Goal: Information Seeking & Learning: Learn about a topic

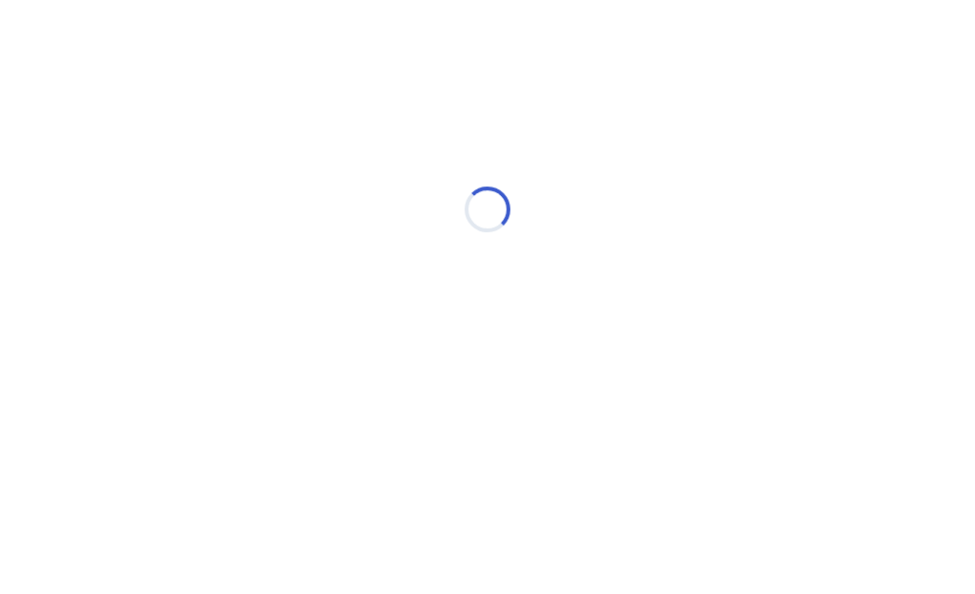
click at [253, 397] on div "Loading..." at bounding box center [487, 209] width 541 height 381
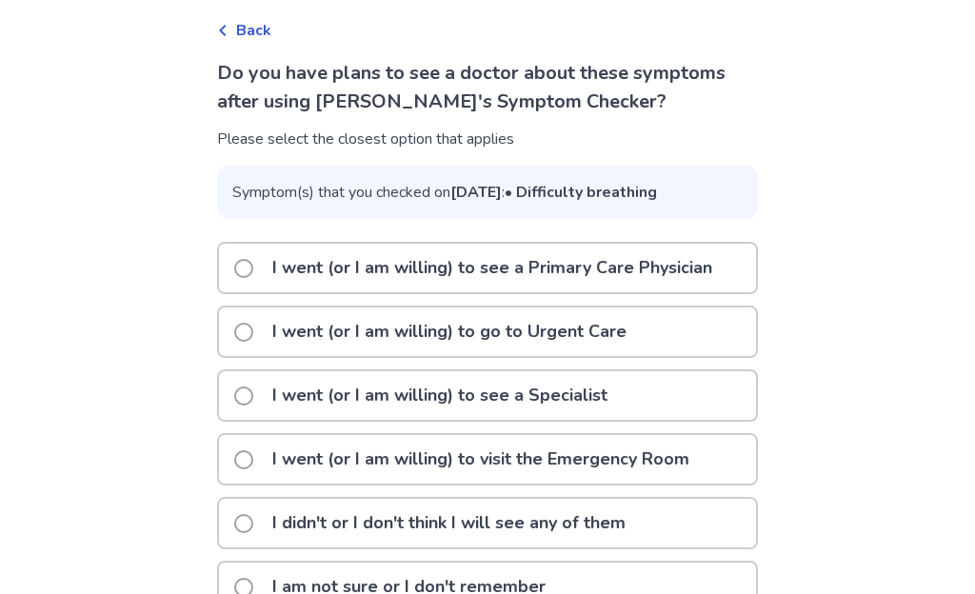
scroll to position [185, 0]
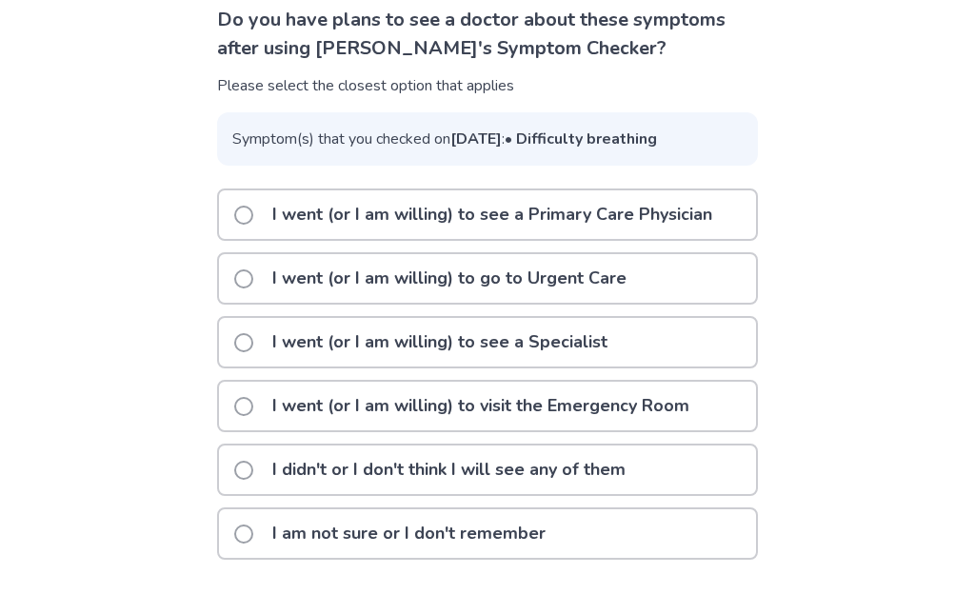
click at [252, 227] on label "I went (or I am willing) to see a Primary Care Physician" at bounding box center [478, 214] width 489 height 49
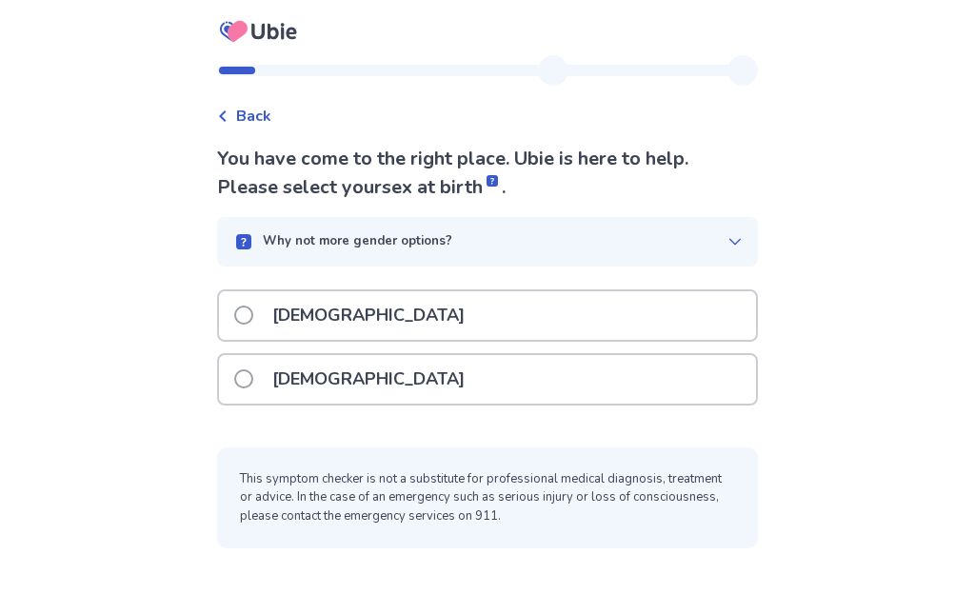
click at [252, 311] on span at bounding box center [243, 315] width 19 height 19
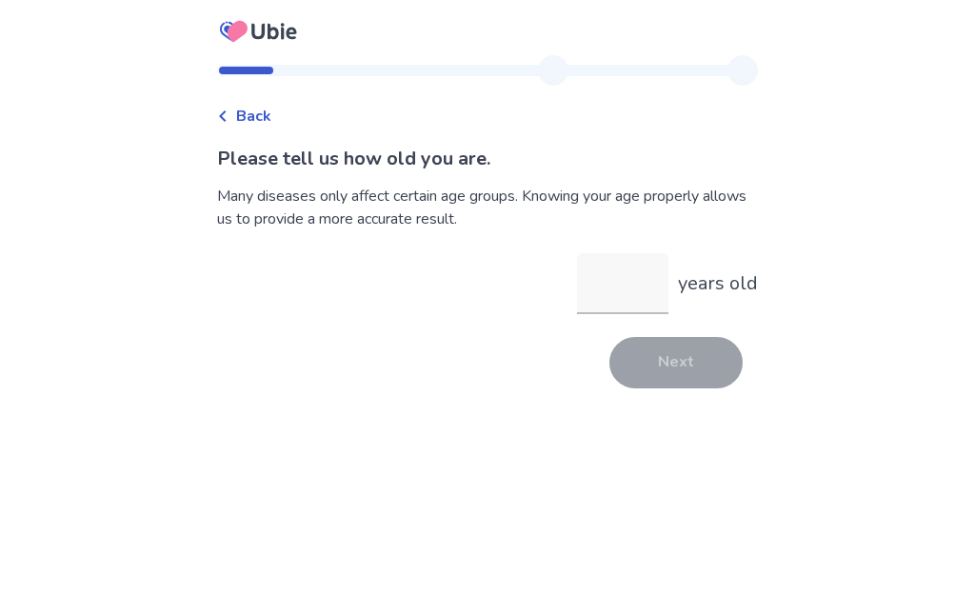
click at [619, 277] on input "years old" at bounding box center [622, 283] width 91 height 61
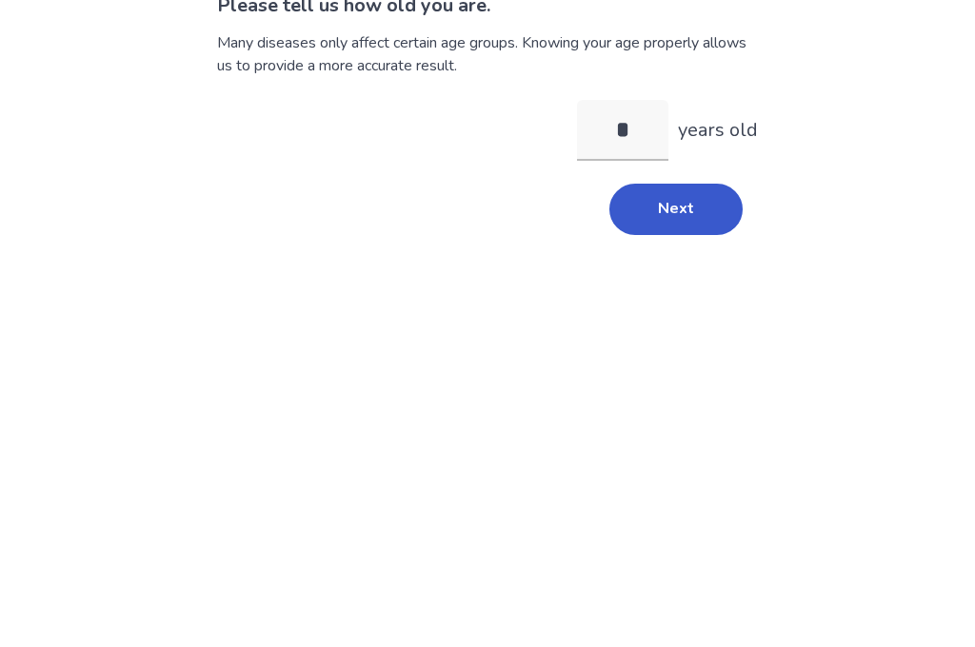
type input "**"
click at [692, 337] on button "Next" at bounding box center [675, 362] width 133 height 51
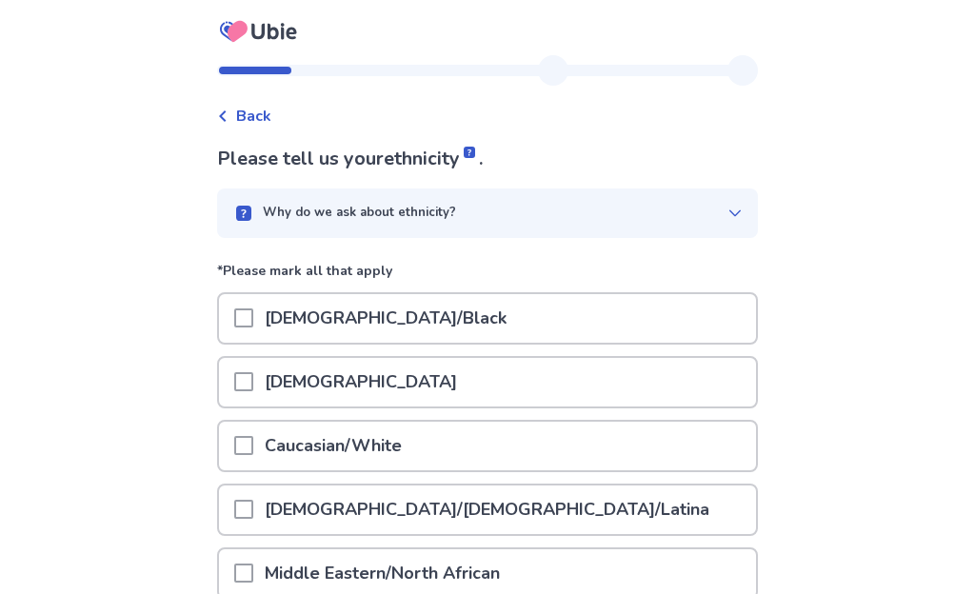
click at [249, 448] on span at bounding box center [243, 445] width 19 height 19
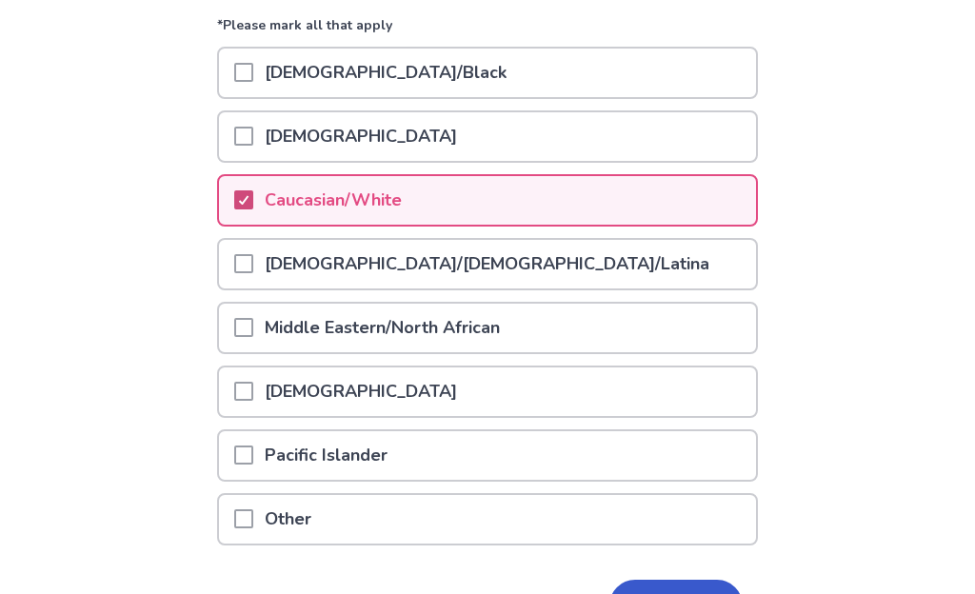
scroll to position [325, 0]
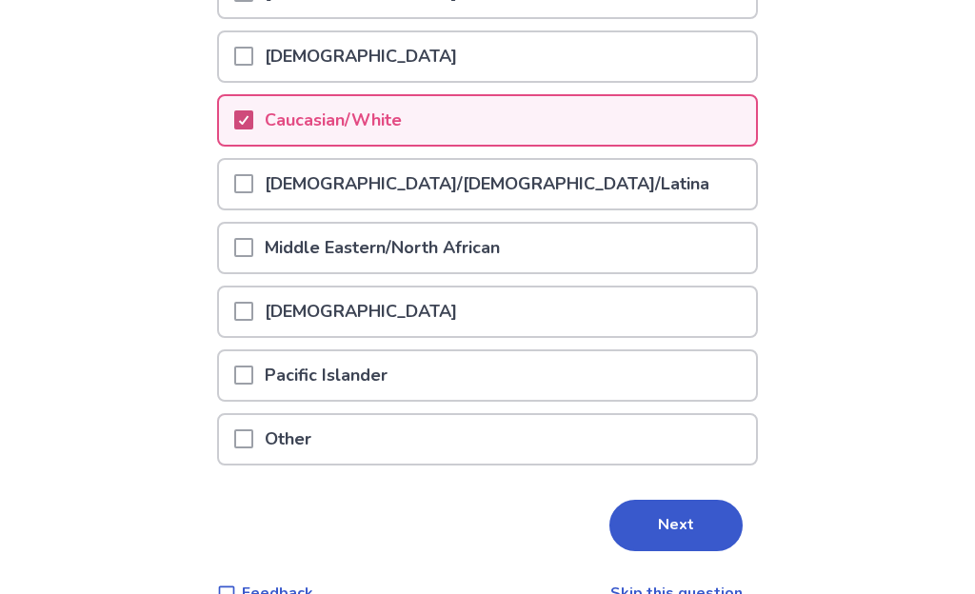
click at [683, 515] on button "Next" at bounding box center [675, 526] width 133 height 51
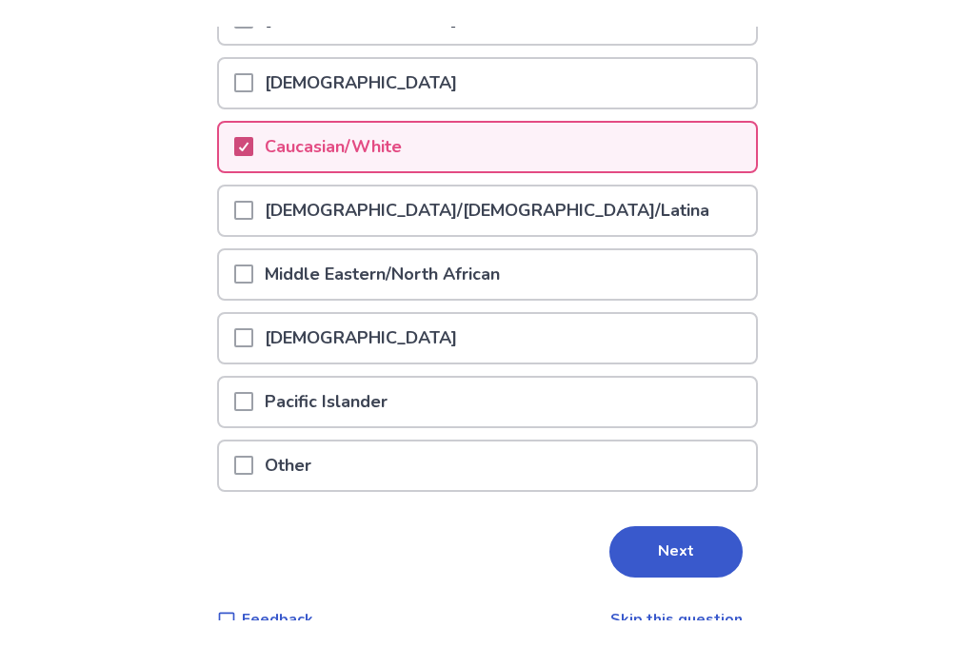
scroll to position [0, 0]
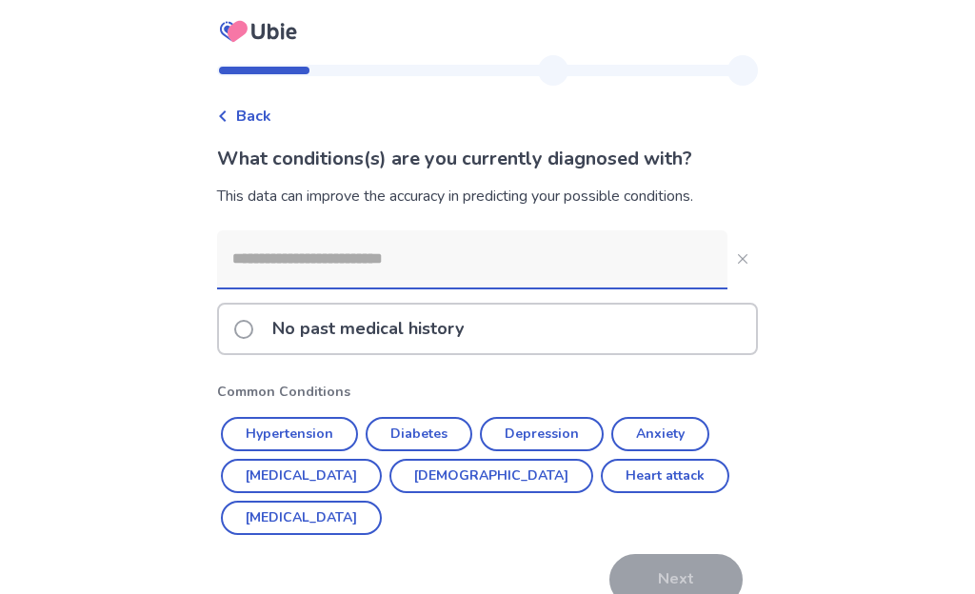
click at [271, 266] on input at bounding box center [472, 258] width 510 height 57
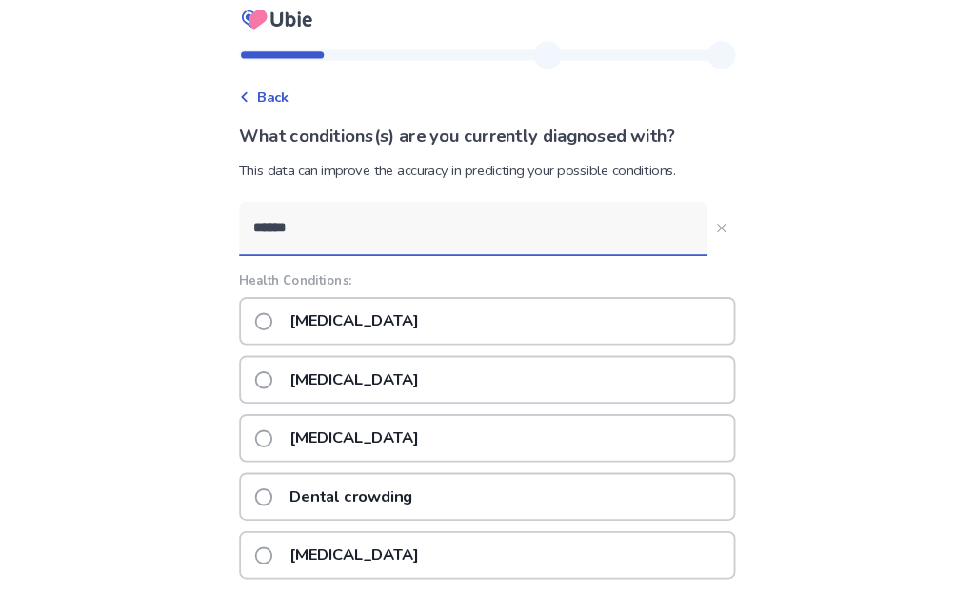
scroll to position [10, 0]
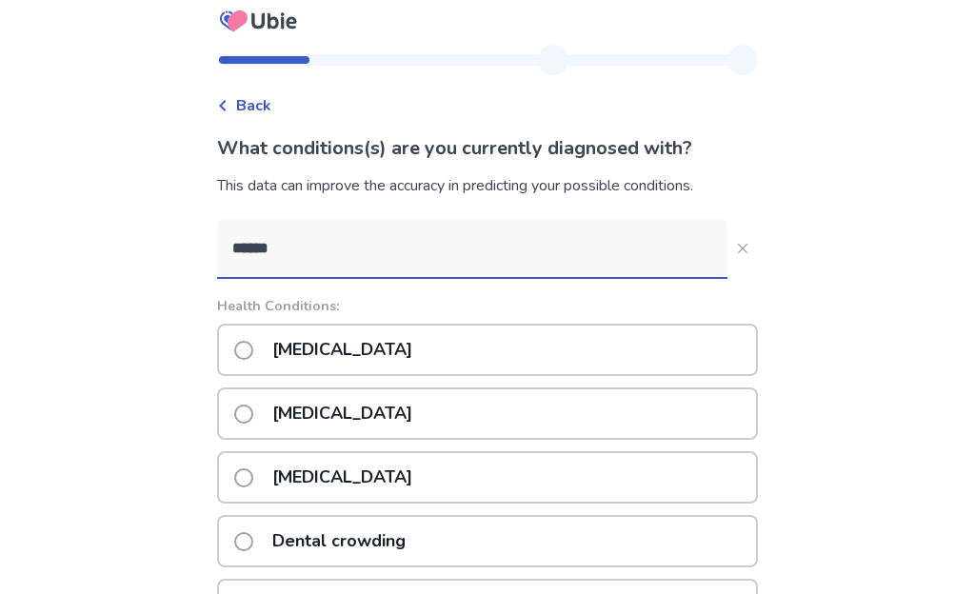
type input "******"
click at [247, 346] on span at bounding box center [243, 350] width 19 height 19
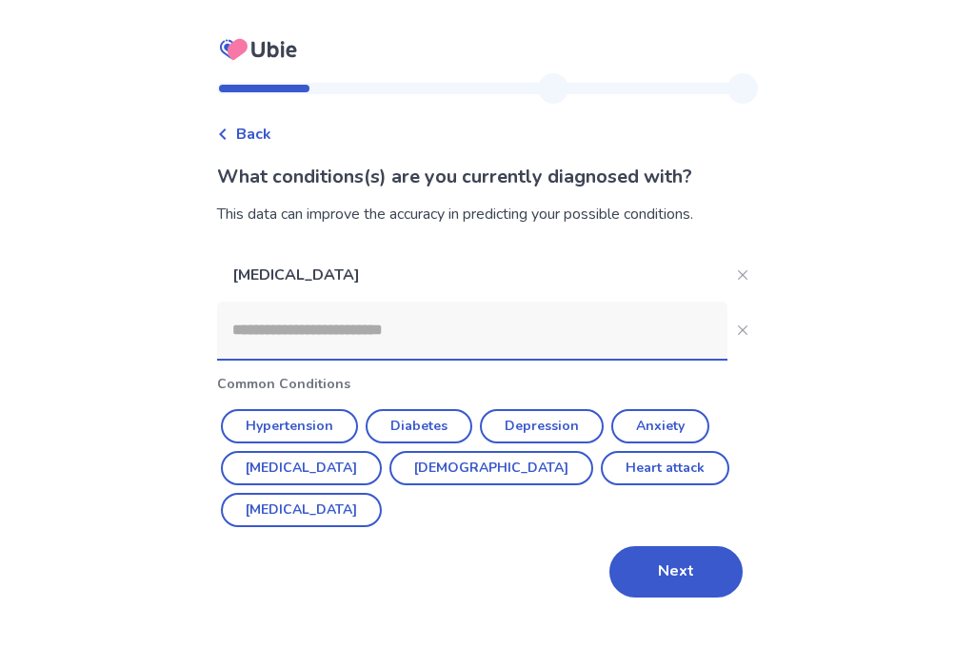
scroll to position [0, 0]
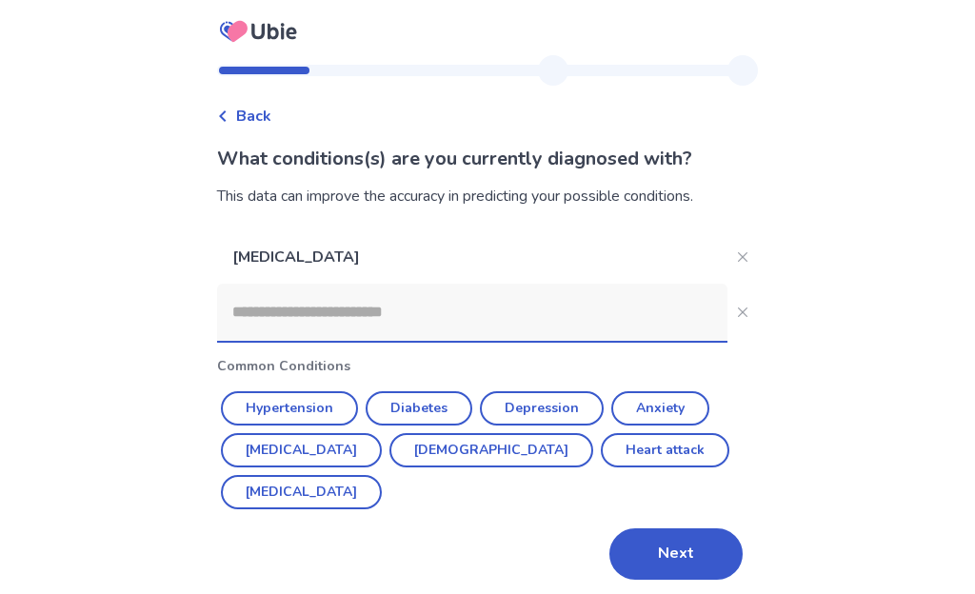
click at [688, 528] on button "Next" at bounding box center [675, 553] width 133 height 51
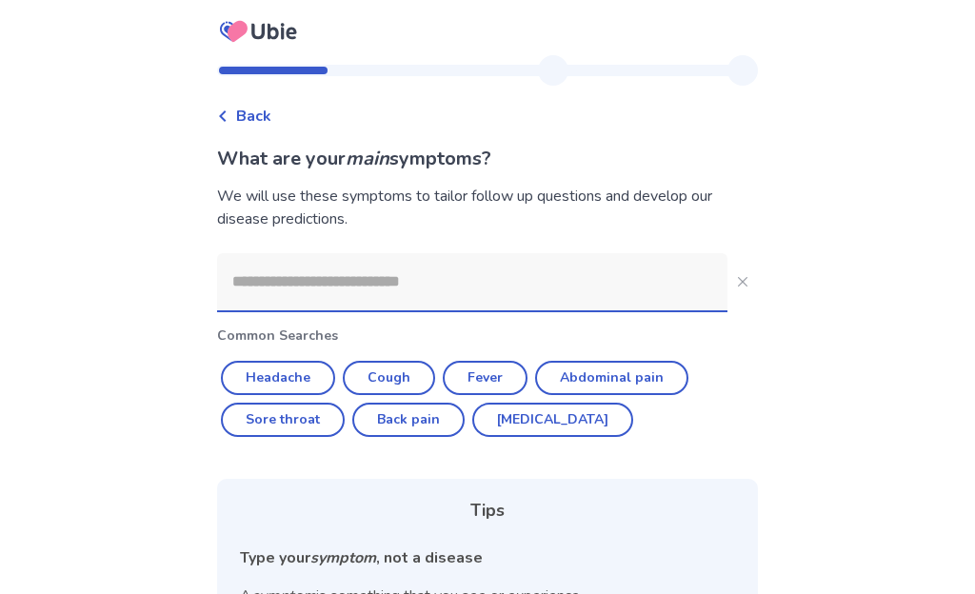
click at [261, 288] on input at bounding box center [472, 281] width 510 height 57
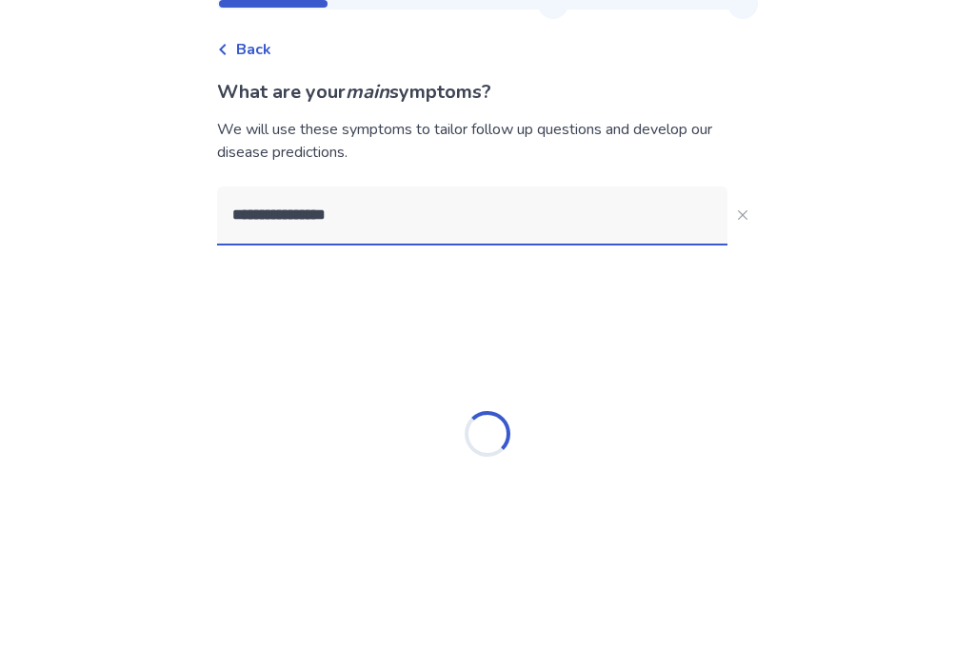
type input "**********"
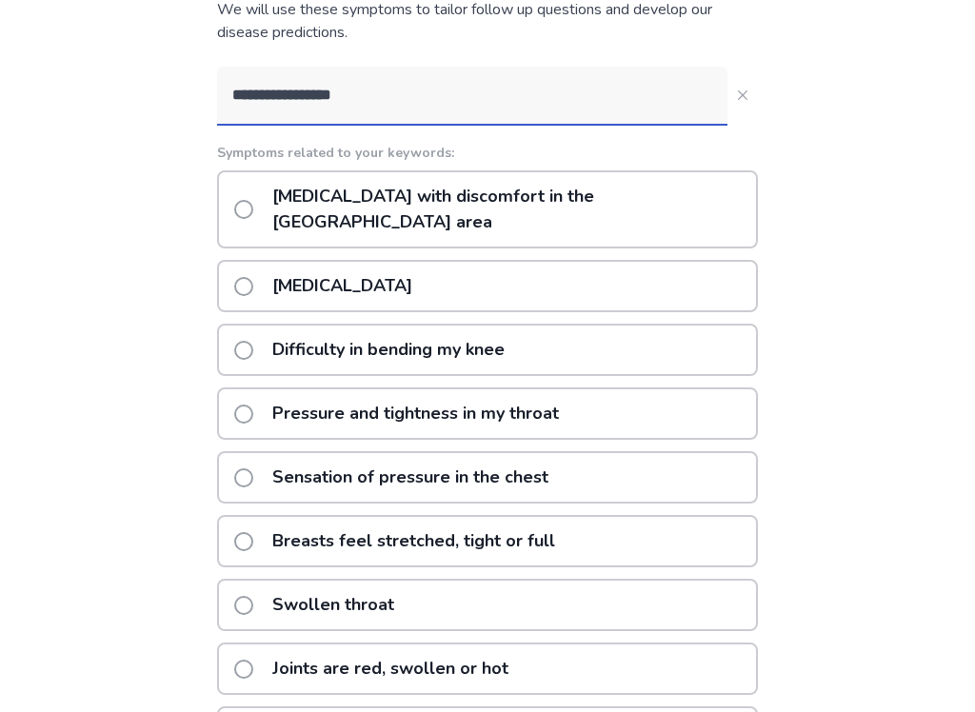
scroll to position [188, 0]
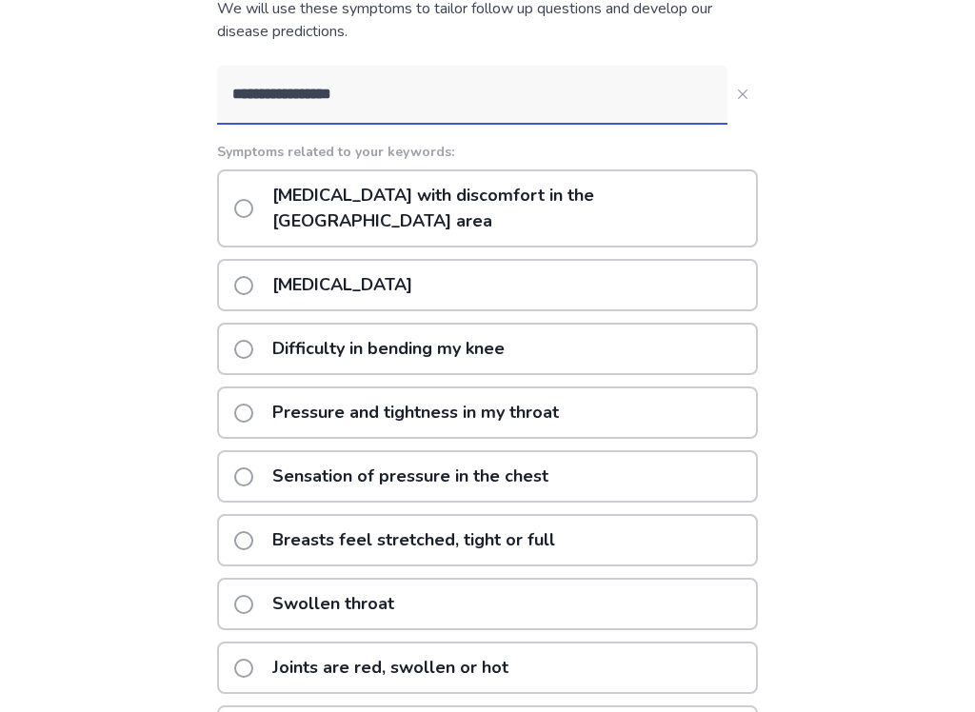
click at [260, 399] on label "Pressure and tightness in my throat" at bounding box center [402, 412] width 336 height 49
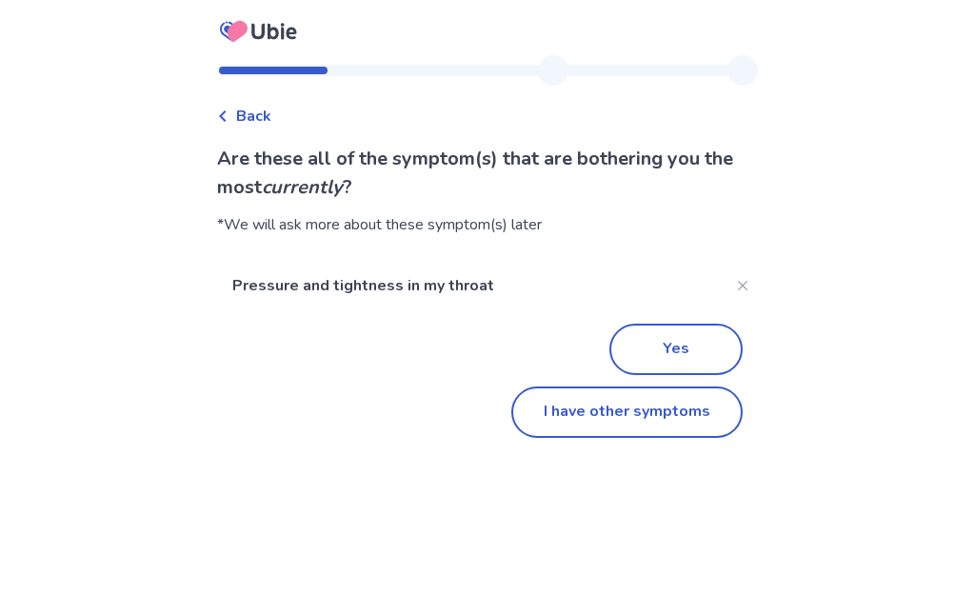
click at [715, 341] on button "Yes" at bounding box center [675, 349] width 133 height 51
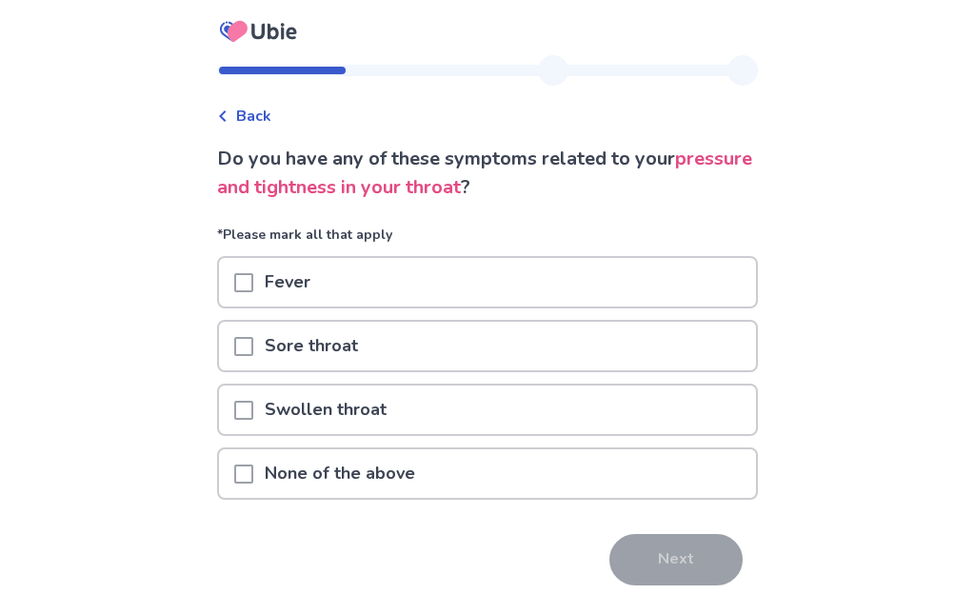
click at [247, 485] on div at bounding box center [243, 473] width 19 height 49
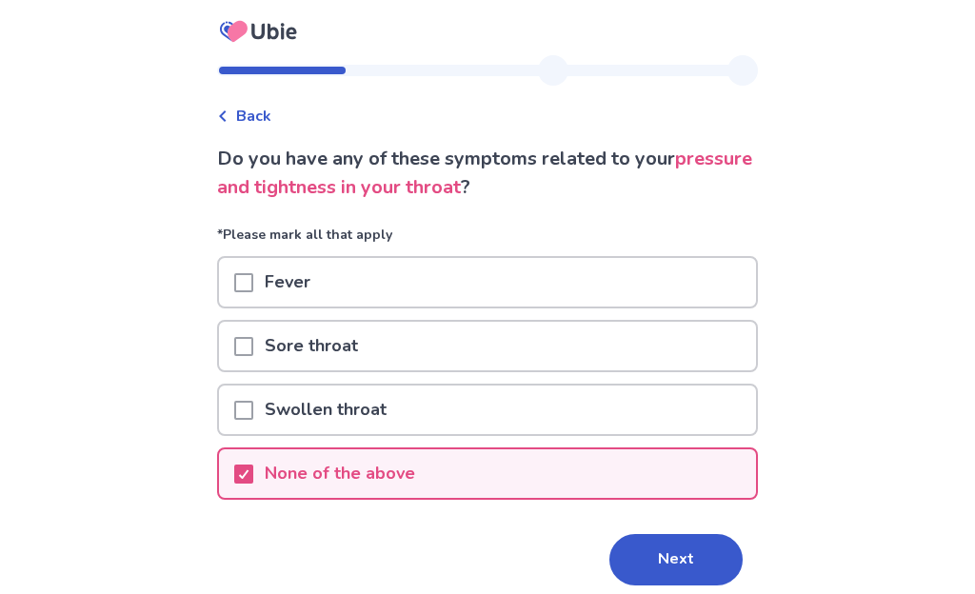
click at [682, 558] on button "Next" at bounding box center [675, 559] width 133 height 51
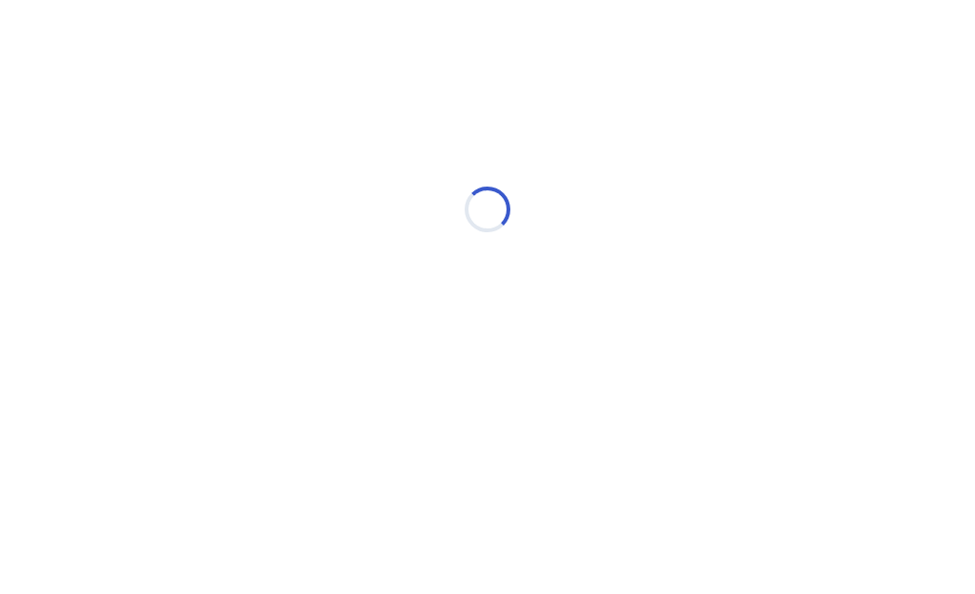
select select "*"
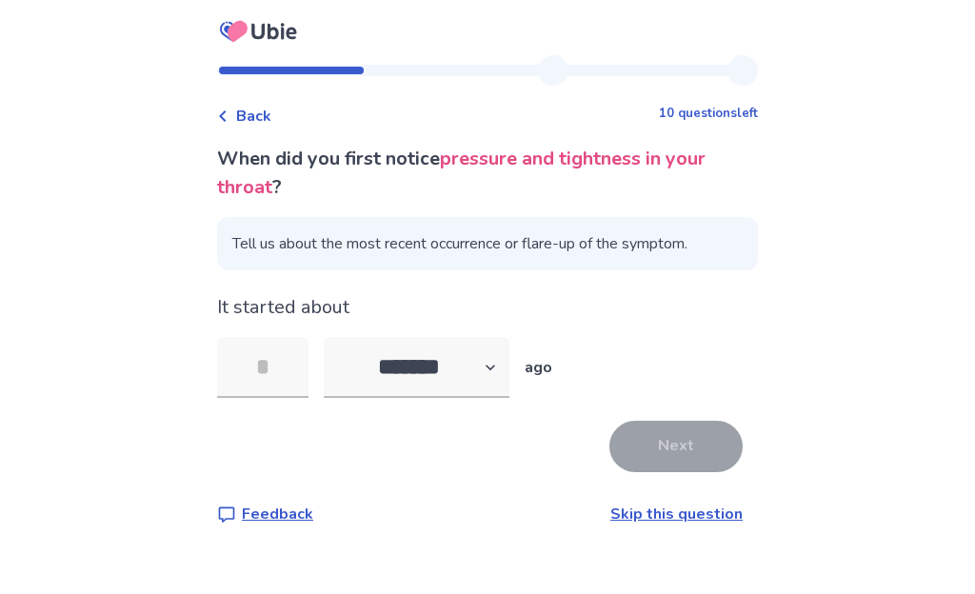
click at [695, 516] on link "Skip this question" at bounding box center [676, 514] width 132 height 21
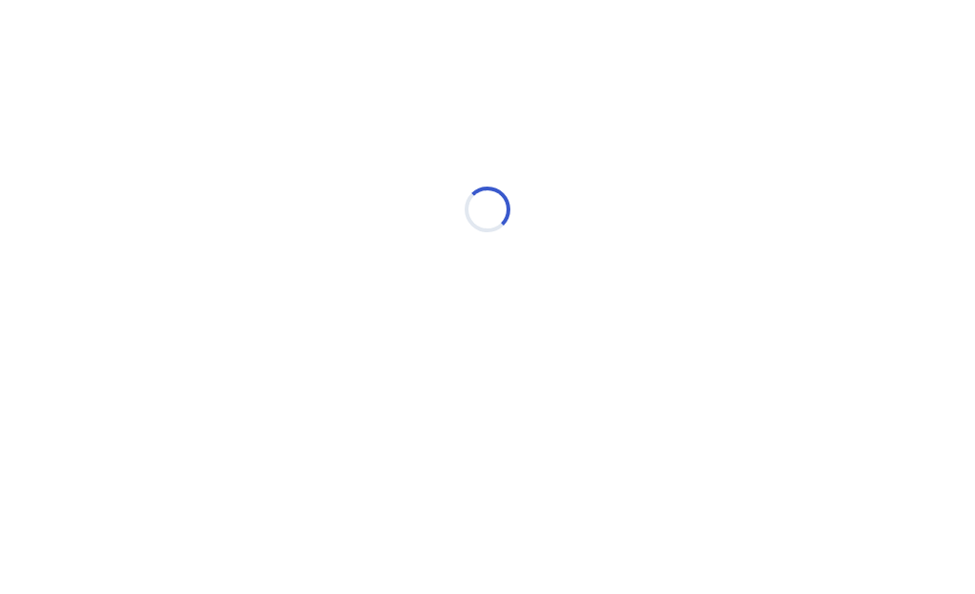
select select "*"
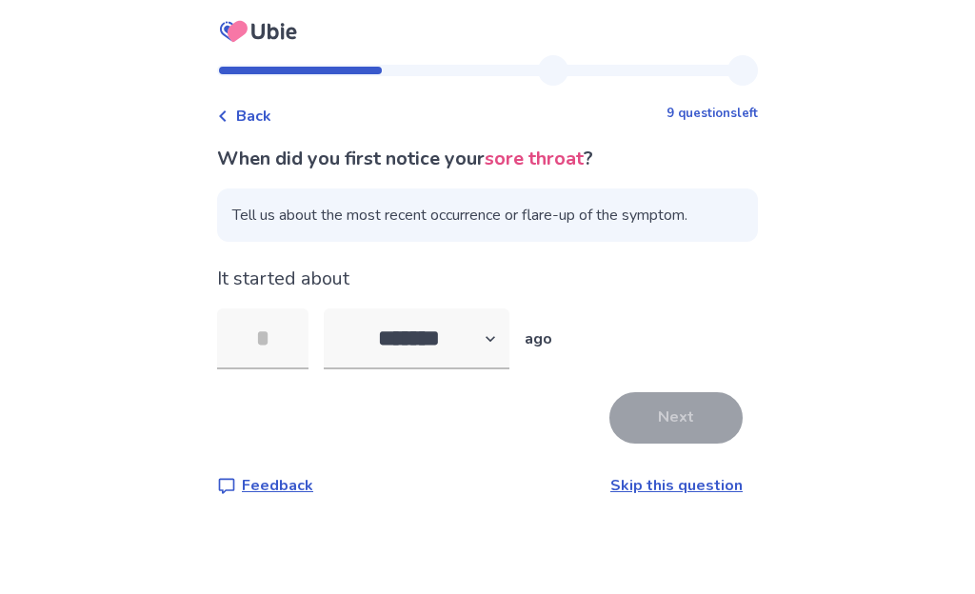
click at [712, 482] on link "Skip this question" at bounding box center [676, 485] width 132 height 21
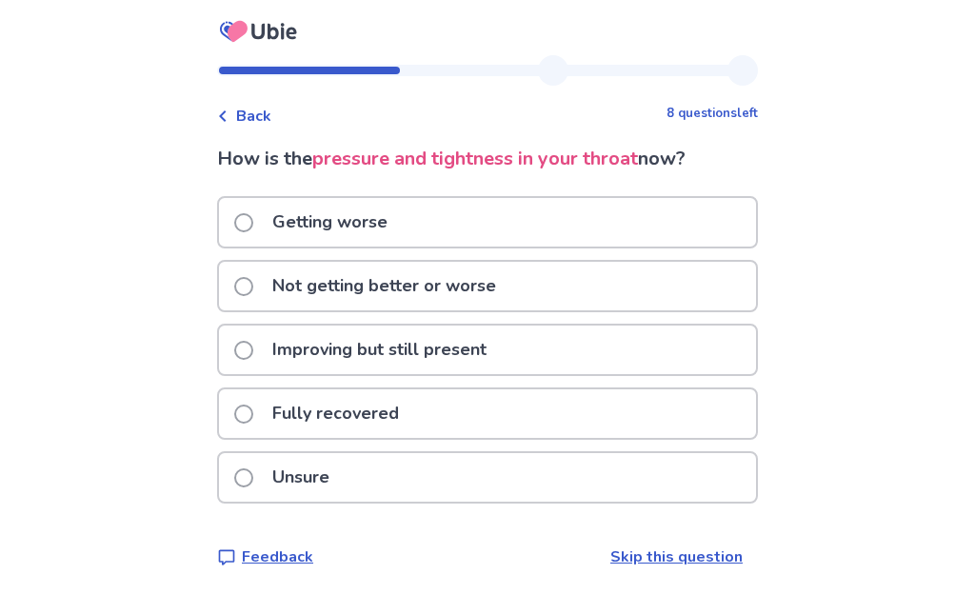
click at [248, 489] on label "Unsure" at bounding box center [287, 477] width 107 height 49
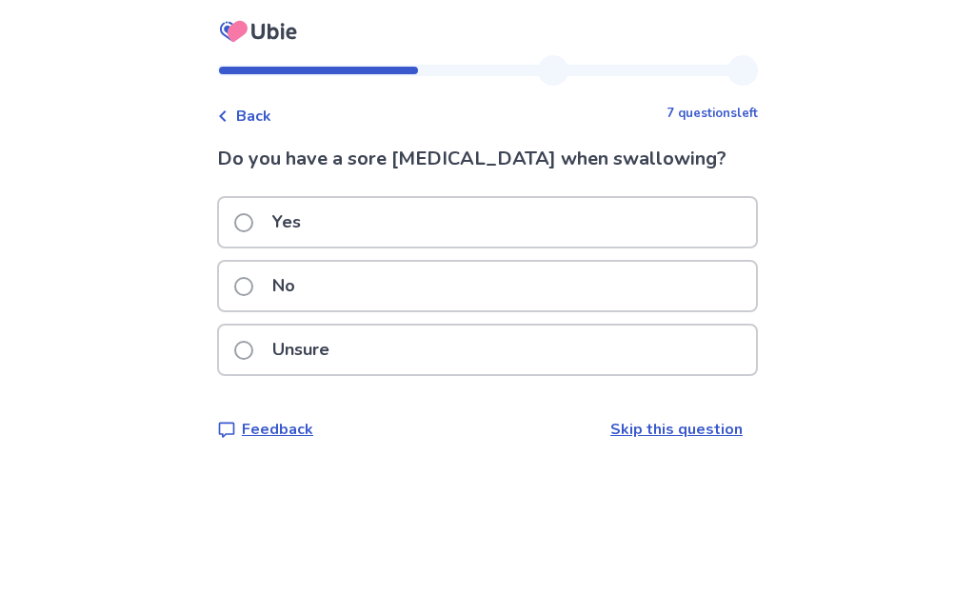
click at [253, 286] on span at bounding box center [243, 286] width 19 height 19
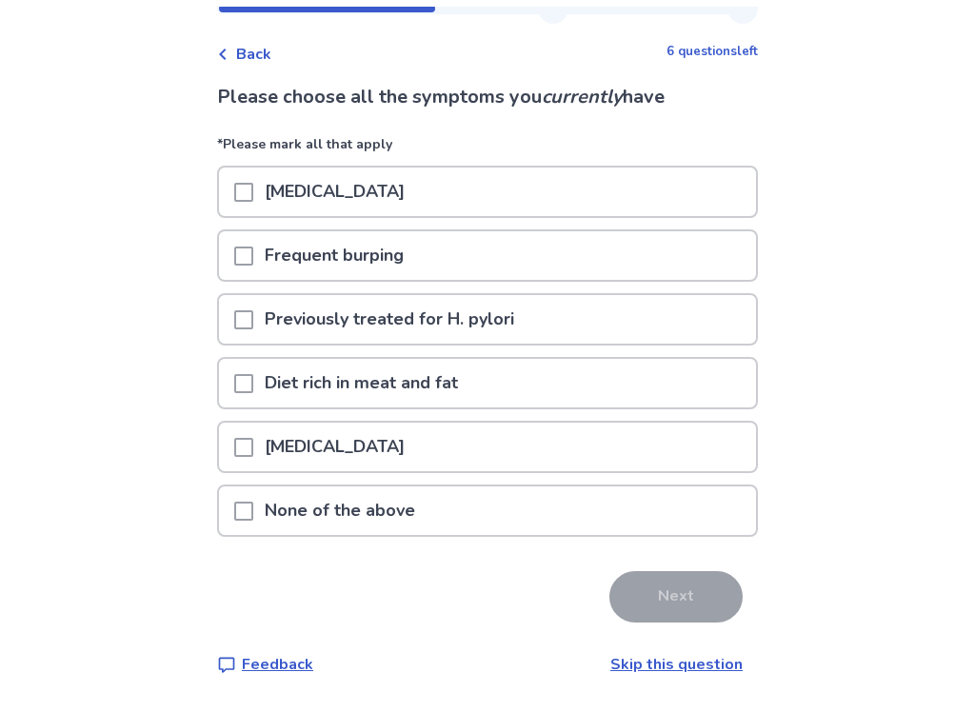
scroll to position [56, 0]
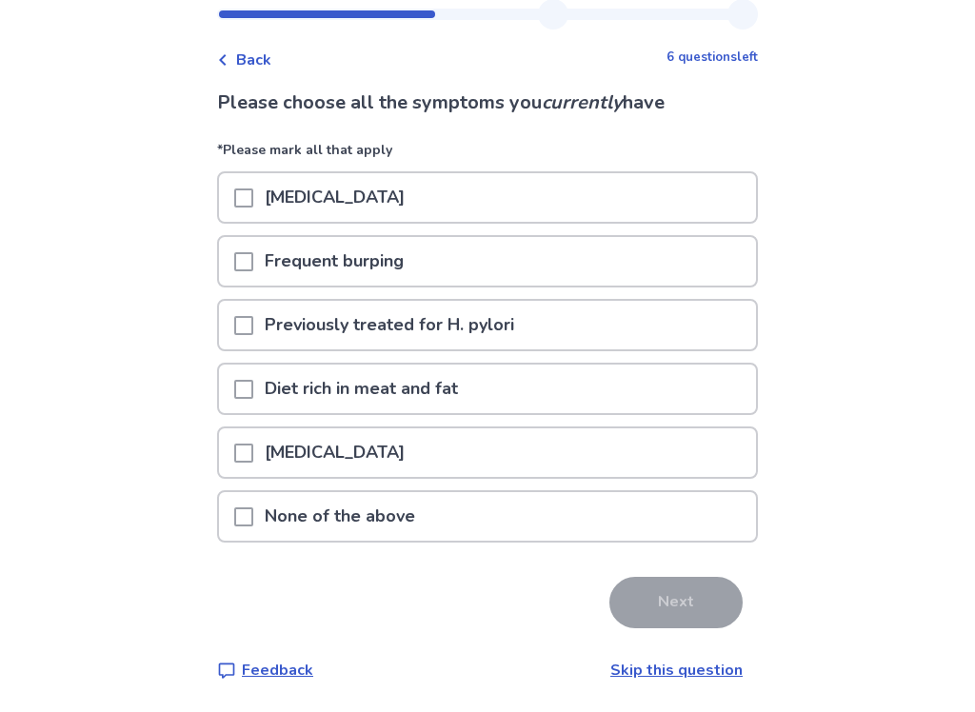
click at [247, 388] on span at bounding box center [243, 389] width 19 height 19
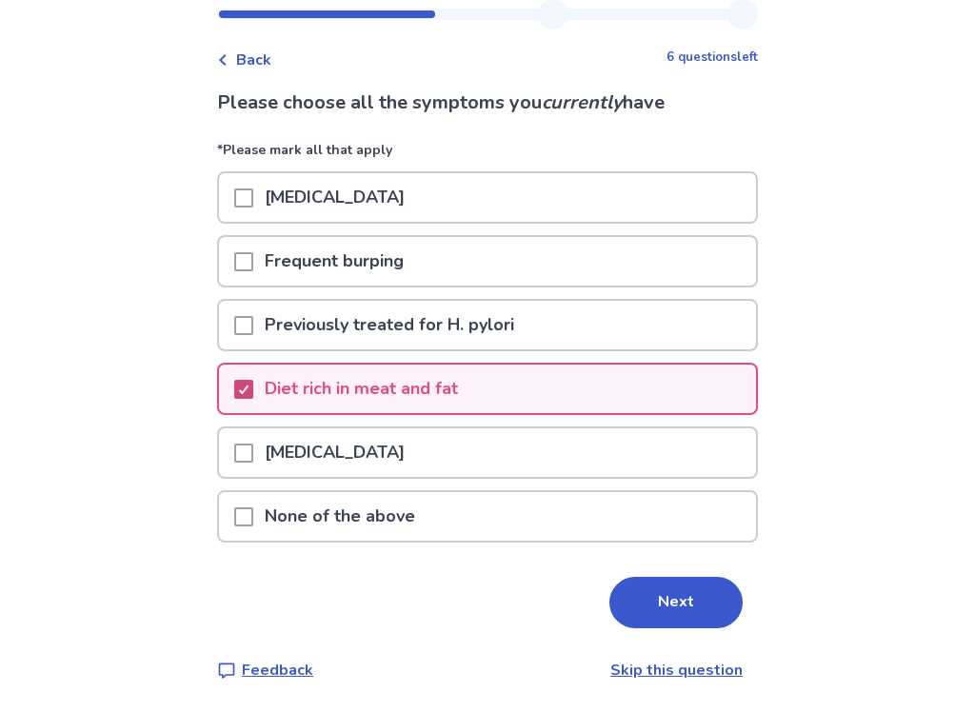
click at [687, 593] on button "Next" at bounding box center [675, 602] width 133 height 51
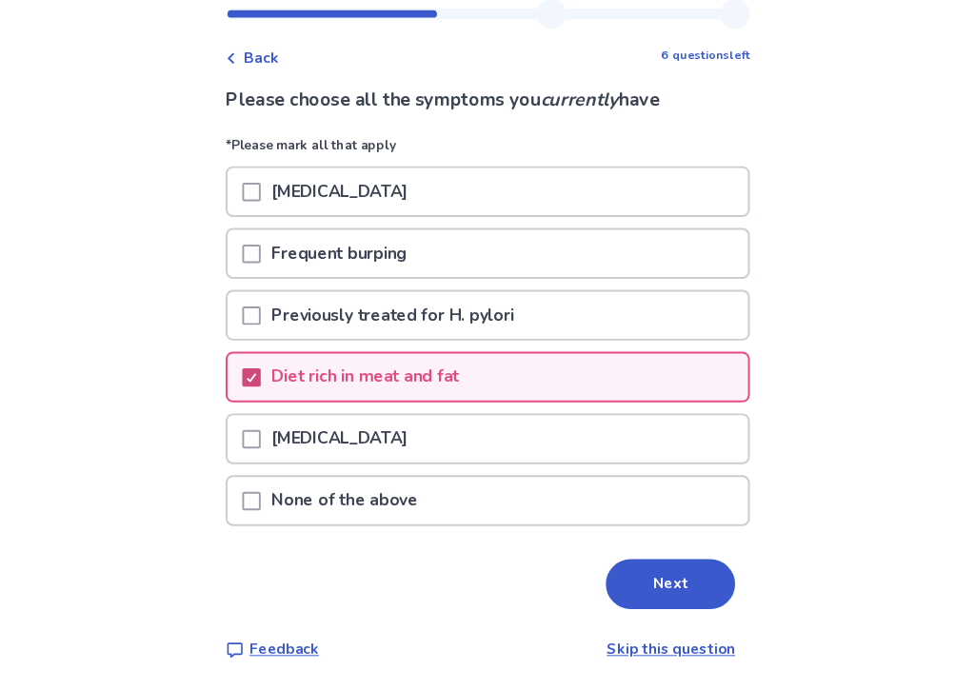
scroll to position [0, 0]
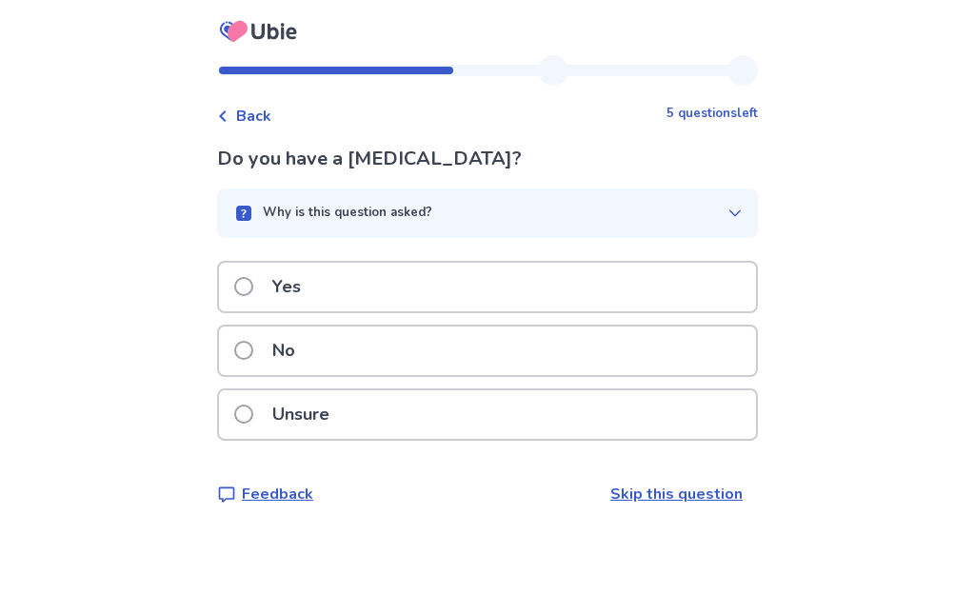
click at [241, 356] on div "No" at bounding box center [487, 350] width 537 height 49
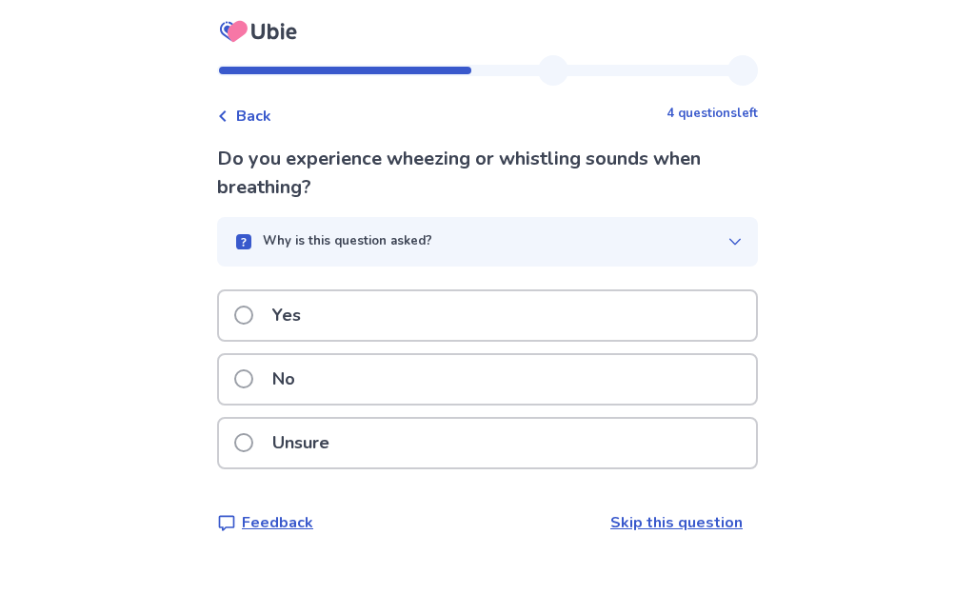
click at [250, 375] on span at bounding box center [243, 378] width 19 height 19
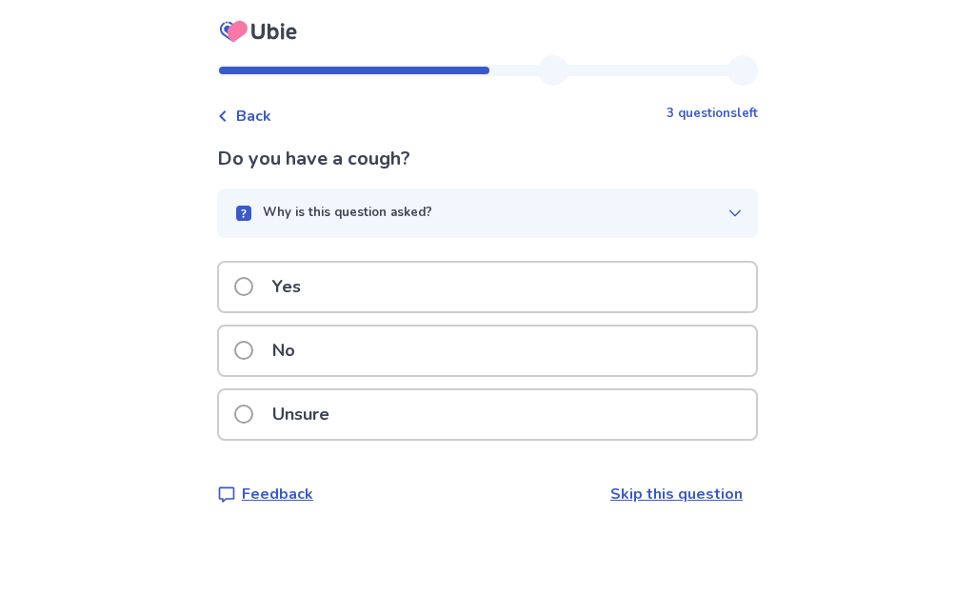
click at [253, 354] on span at bounding box center [243, 350] width 19 height 19
click at [262, 361] on label "No" at bounding box center [270, 350] width 72 height 49
click at [253, 356] on span at bounding box center [243, 350] width 19 height 19
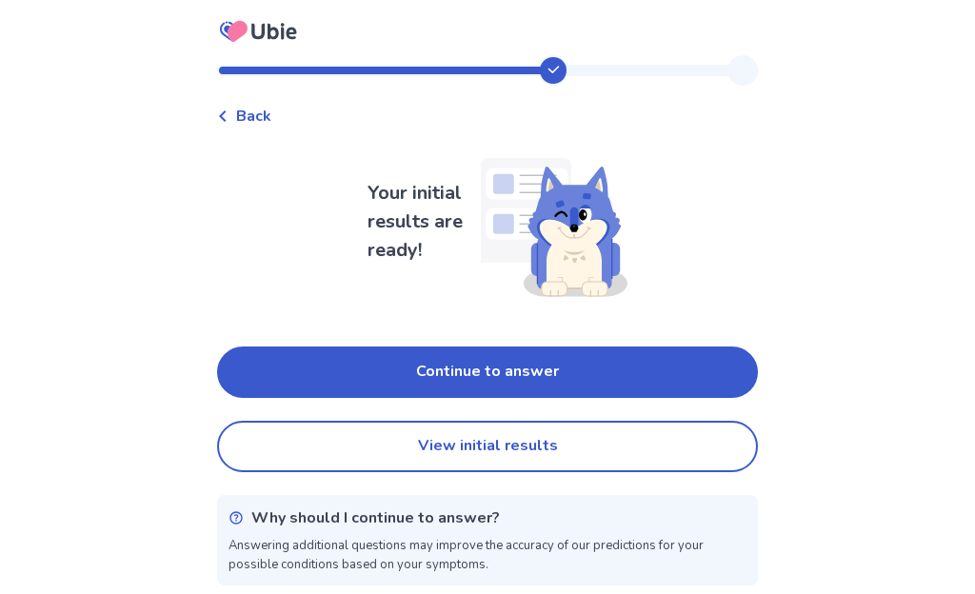
click at [277, 386] on button "Continue to answer" at bounding box center [487, 371] width 541 height 51
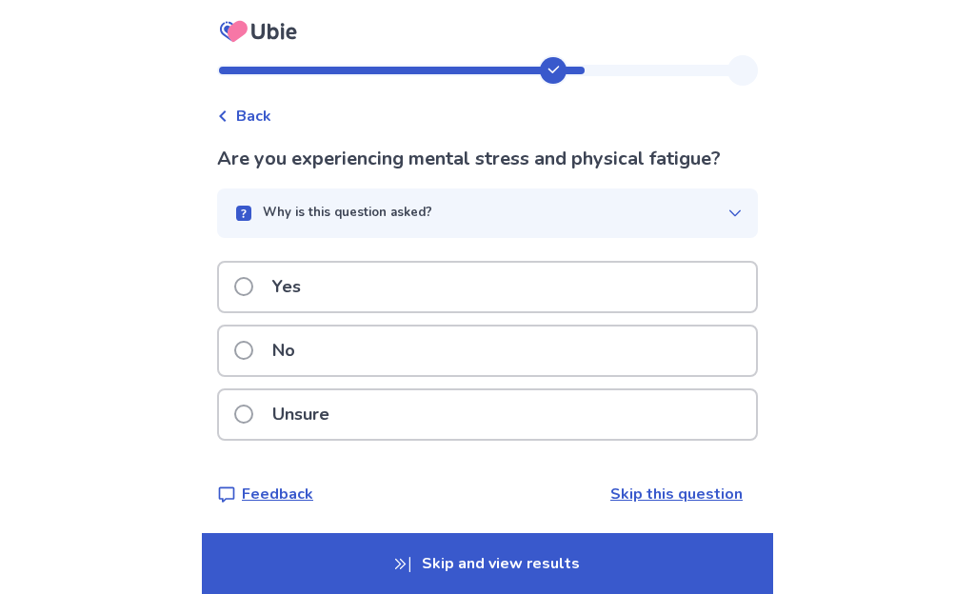
click at [262, 361] on label "No" at bounding box center [270, 350] width 72 height 49
click at [253, 357] on span at bounding box center [243, 350] width 19 height 19
click at [251, 353] on span at bounding box center [243, 350] width 19 height 19
click at [248, 290] on span at bounding box center [243, 286] width 19 height 19
click at [253, 294] on span at bounding box center [243, 286] width 19 height 19
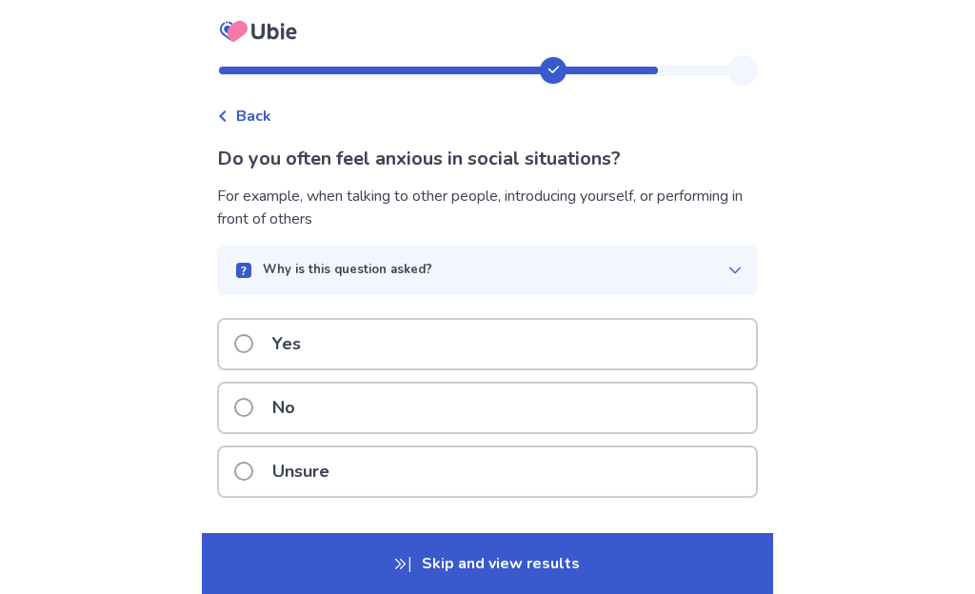
click at [253, 345] on span at bounding box center [243, 343] width 19 height 19
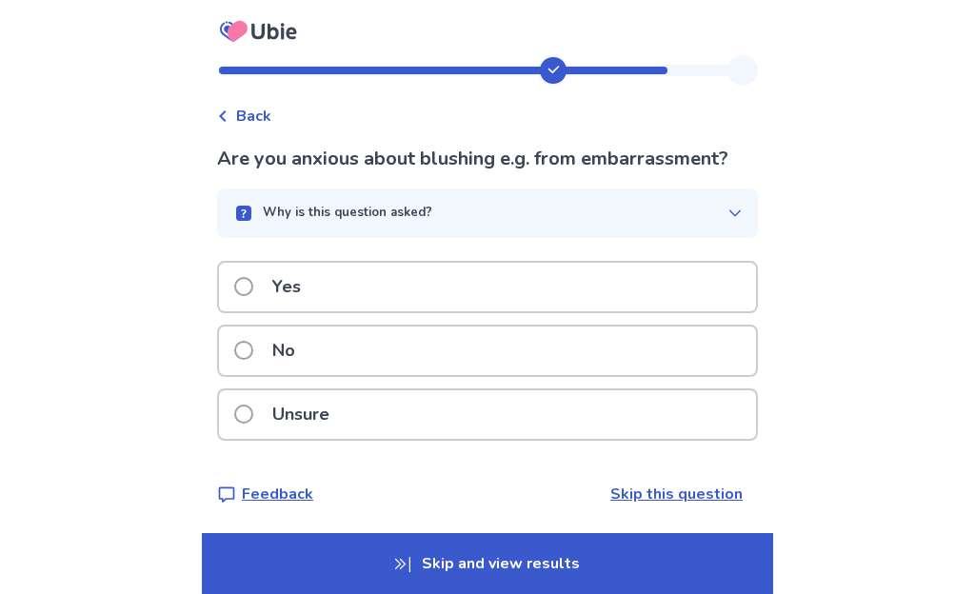
click at [249, 290] on span at bounding box center [243, 286] width 19 height 19
click at [252, 290] on span at bounding box center [243, 286] width 19 height 19
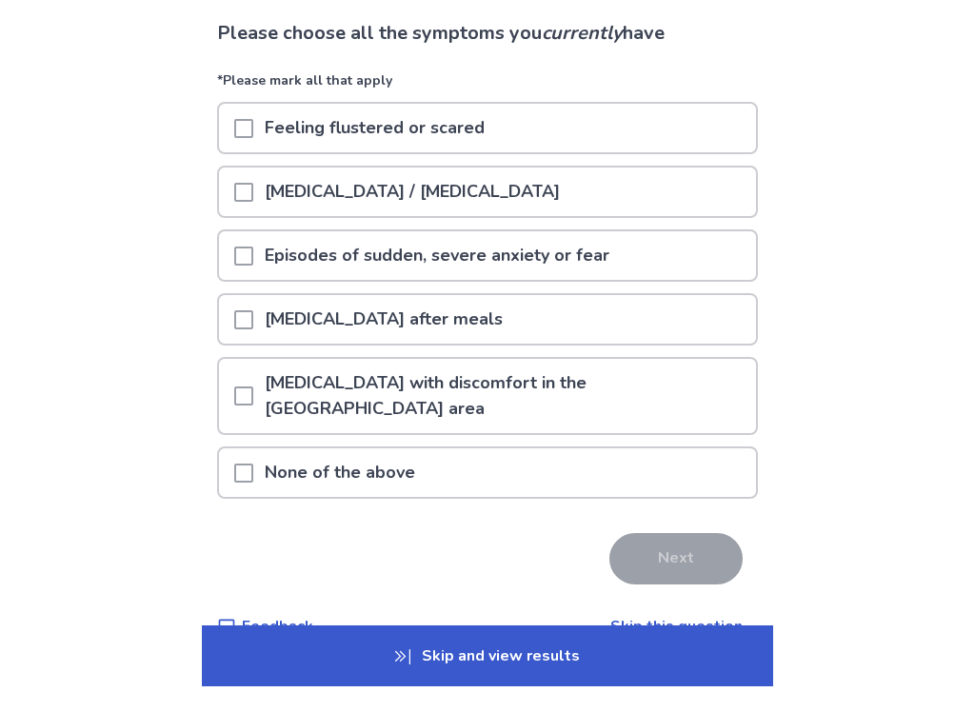
scroll to position [117, 0]
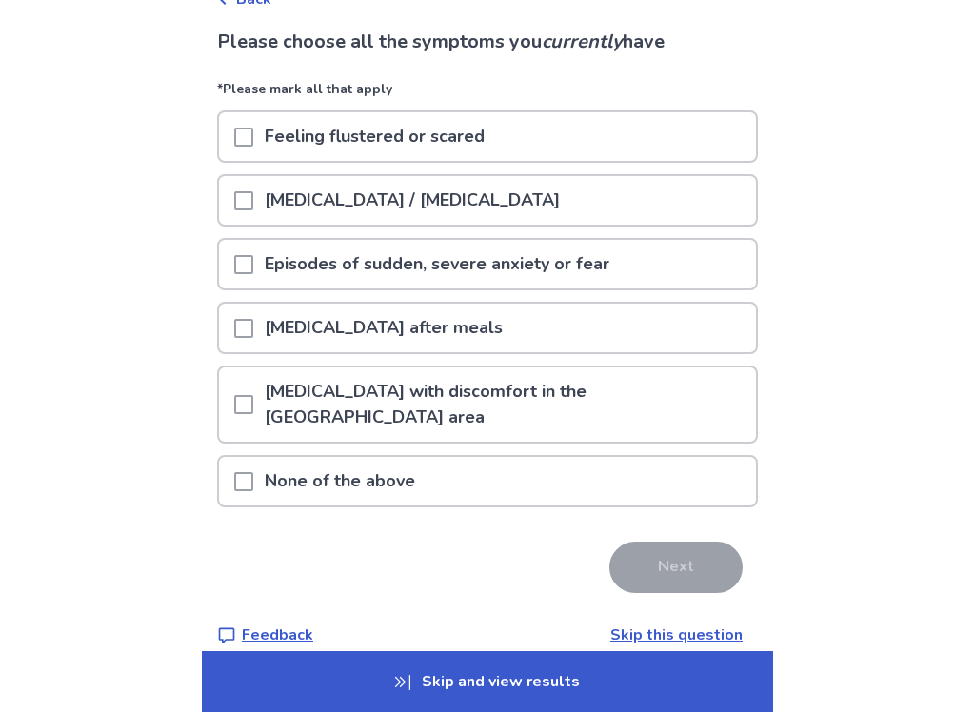
click at [253, 472] on span at bounding box center [243, 481] width 19 height 19
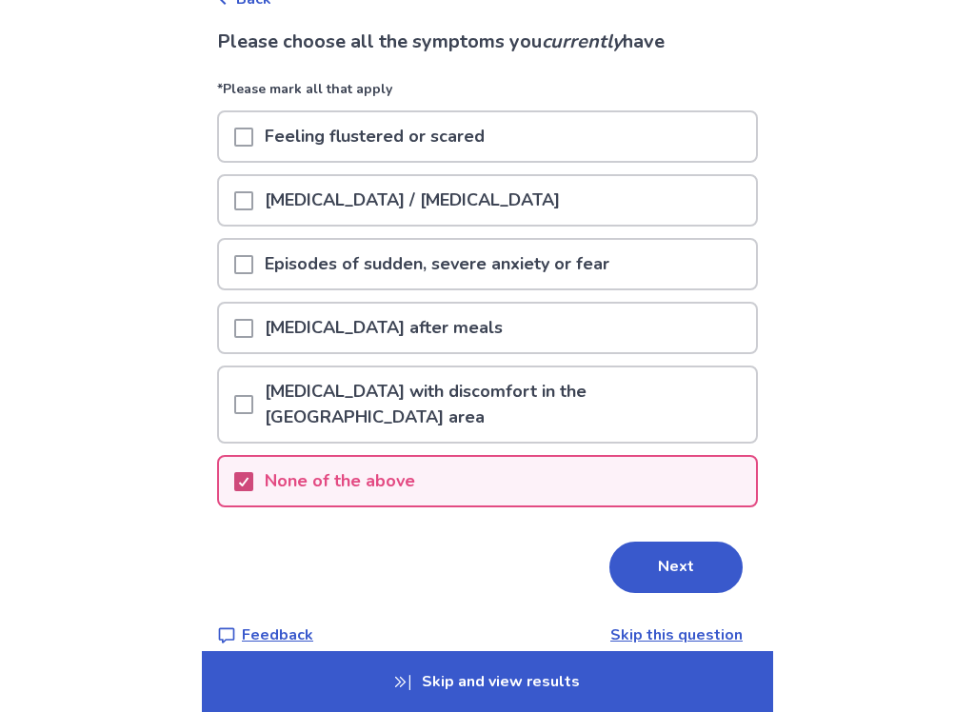
click at [668, 542] on button "Next" at bounding box center [675, 567] width 133 height 51
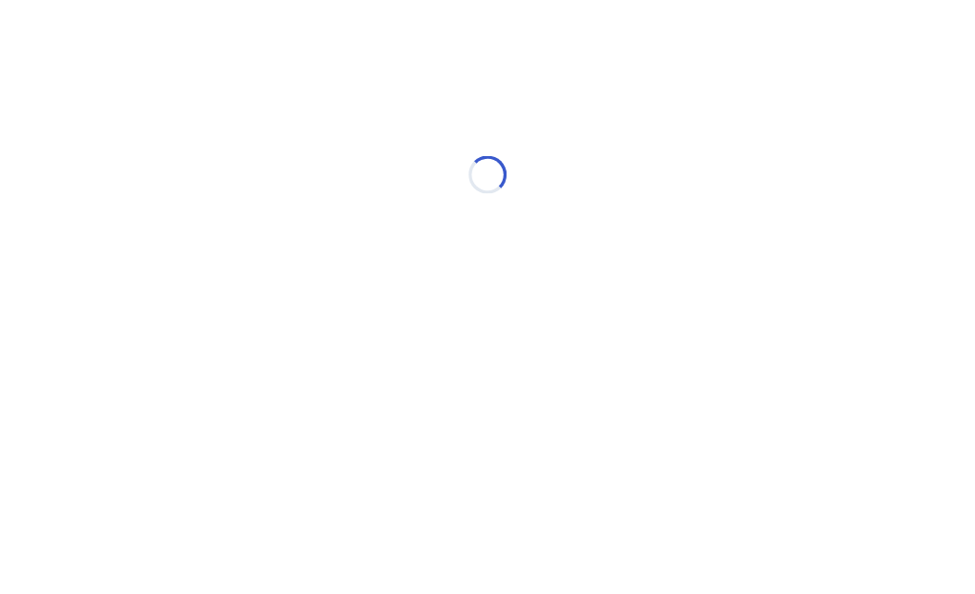
scroll to position [0, 0]
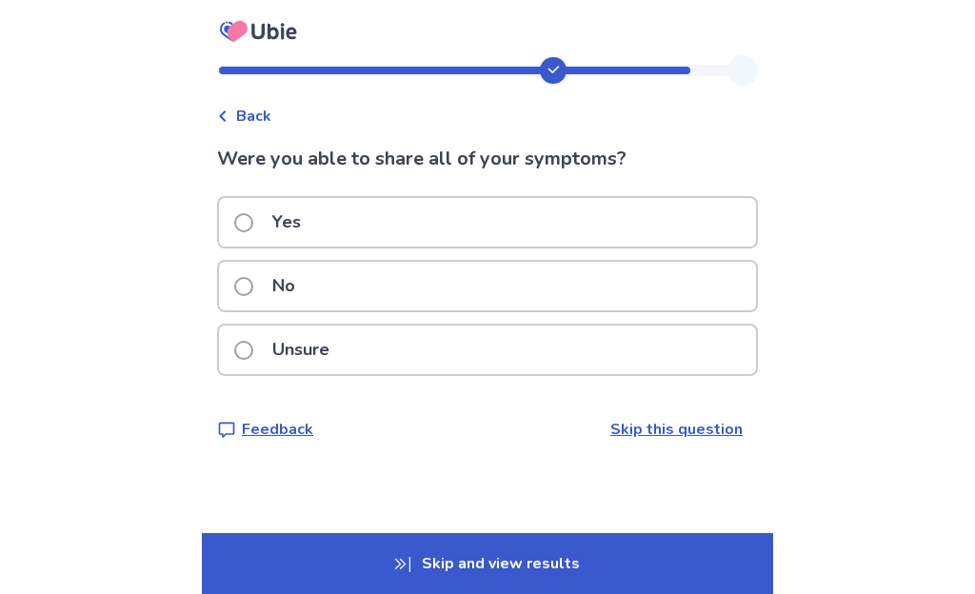
click at [253, 228] on span at bounding box center [243, 222] width 19 height 19
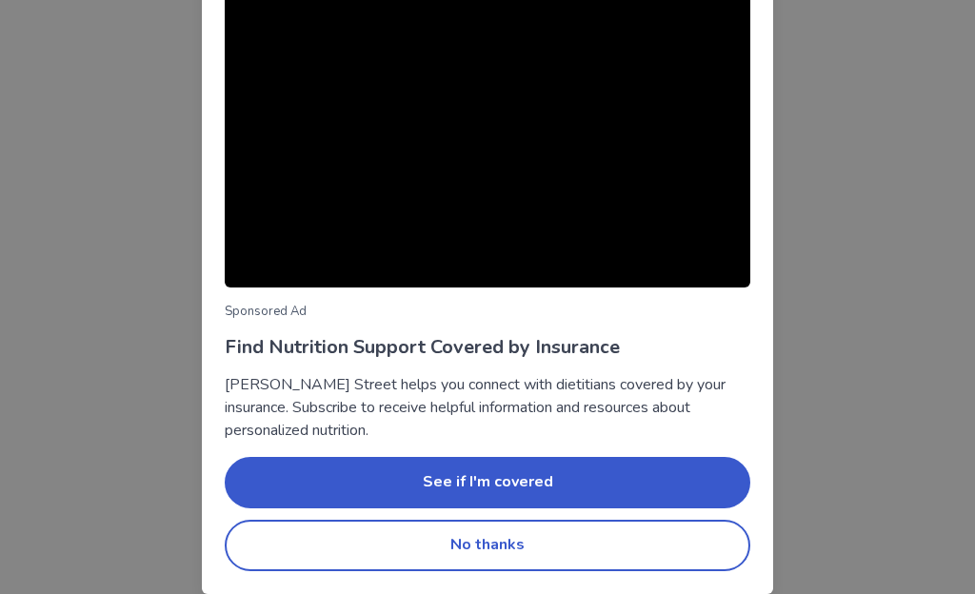
scroll to position [197, 0]
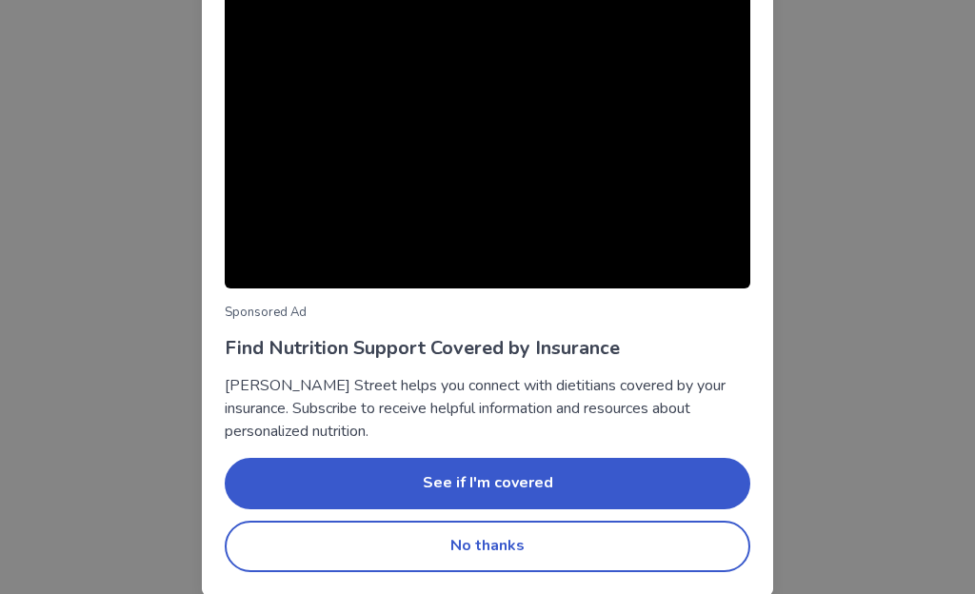
click at [688, 544] on button "No thanks" at bounding box center [487, 546] width 525 height 51
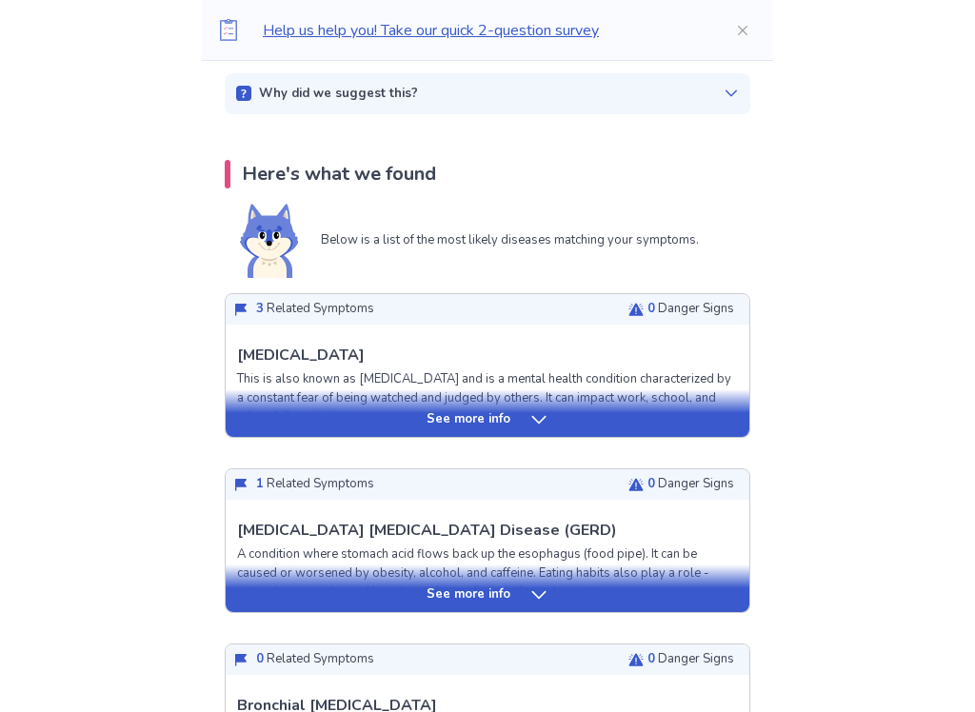
scroll to position [313, 0]
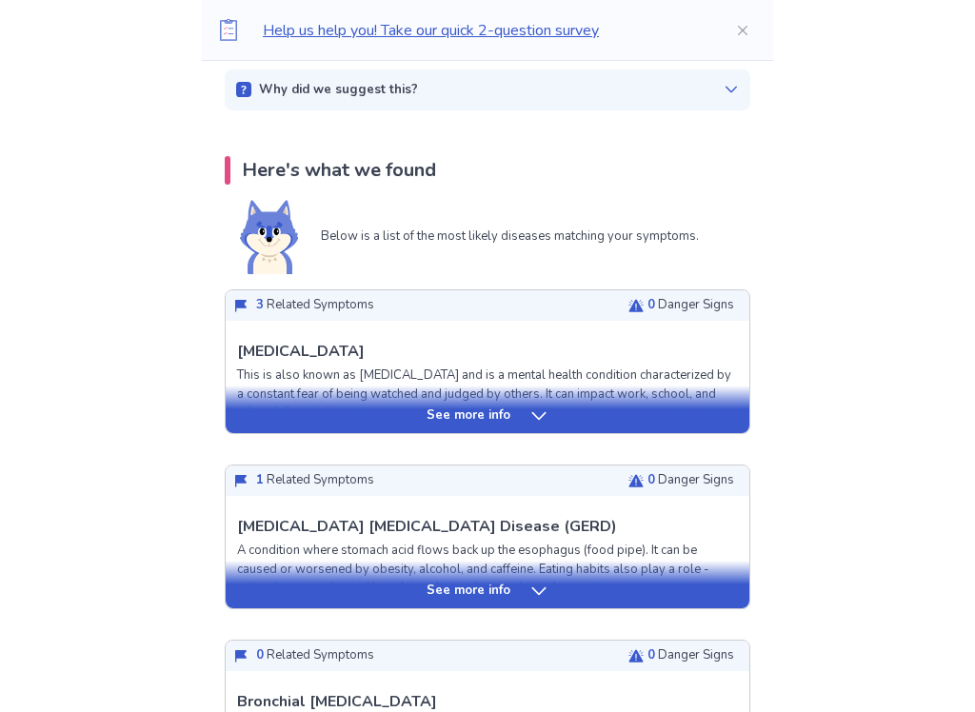
click at [278, 411] on div "See more info" at bounding box center [488, 416] width 524 height 19
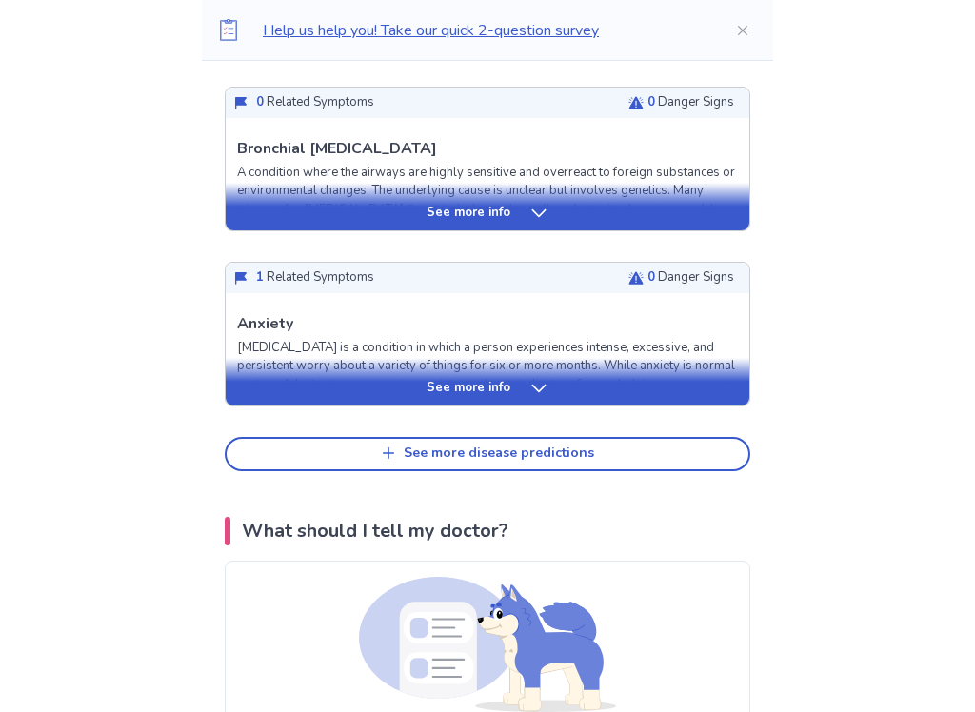
scroll to position [2090, 0]
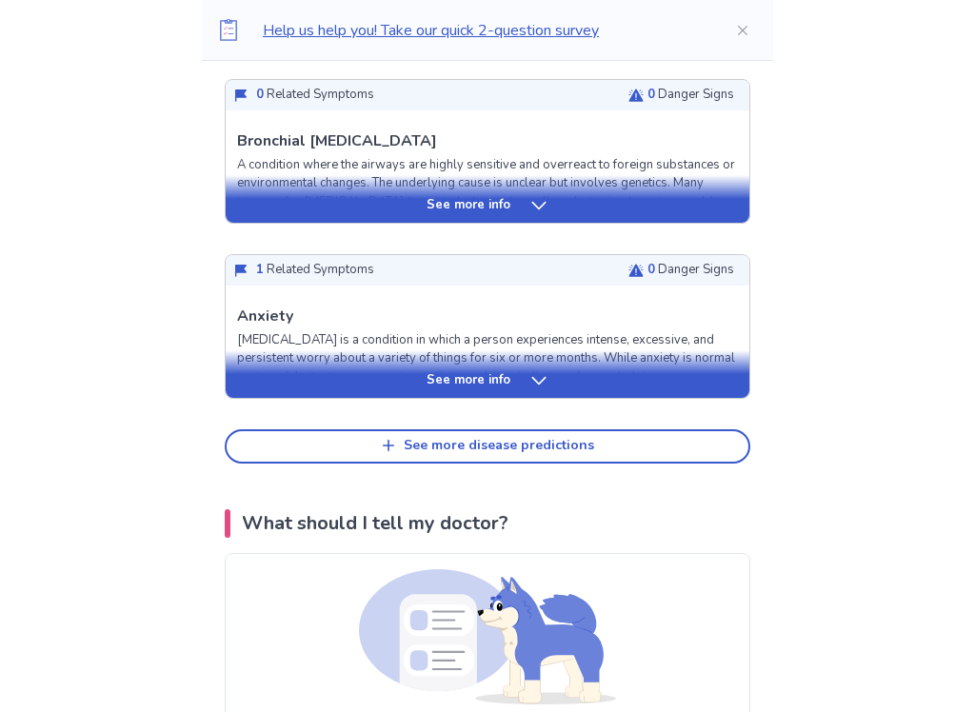
click at [279, 385] on div "See more info" at bounding box center [488, 380] width 524 height 19
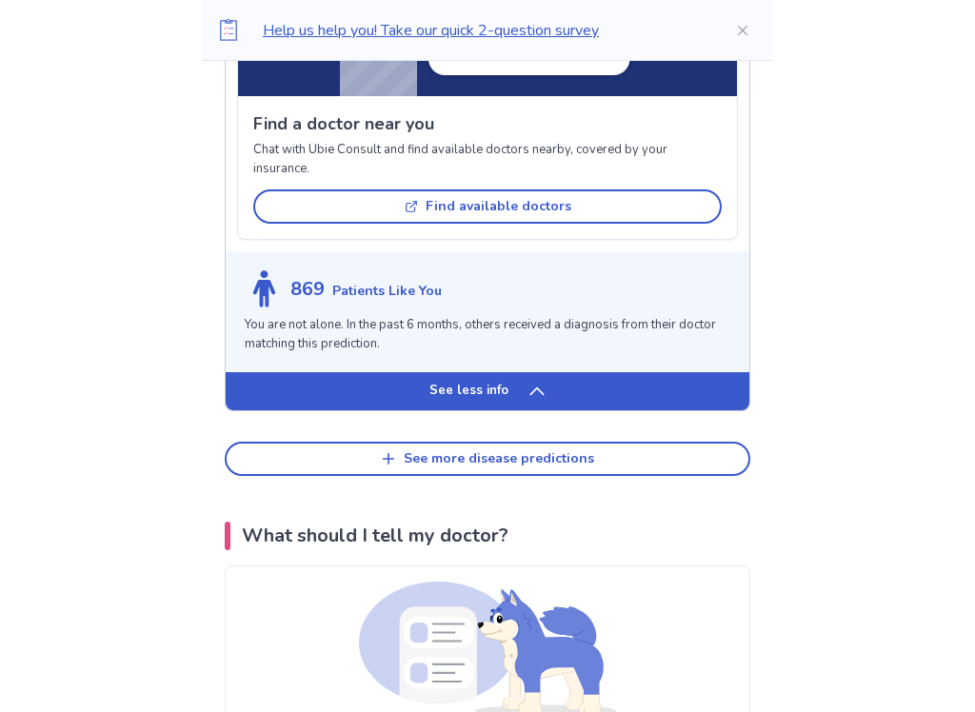
scroll to position [3466, 0]
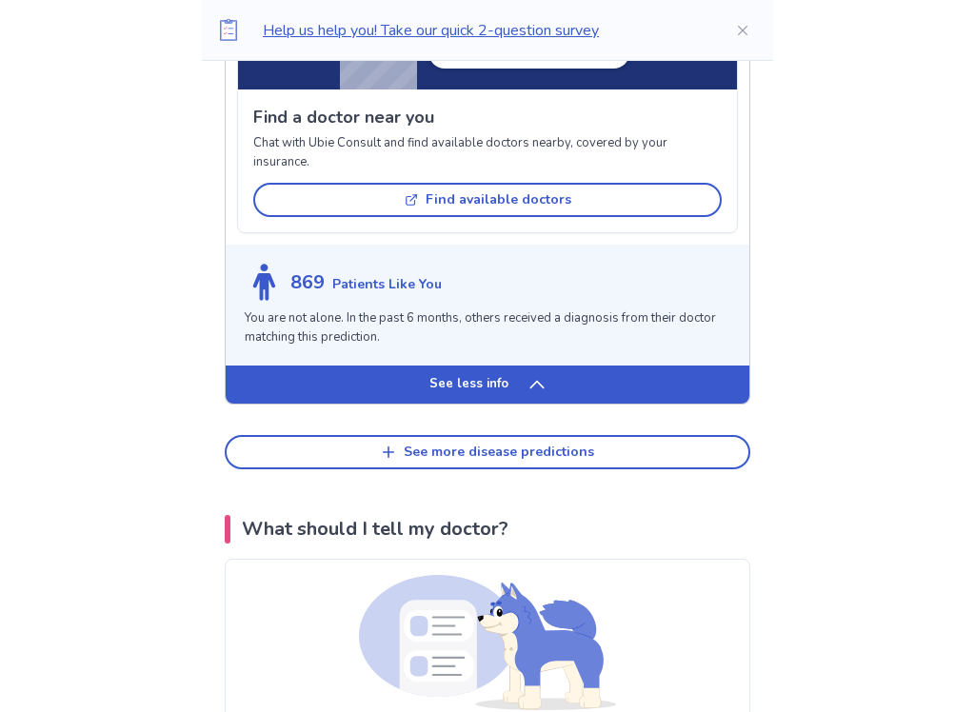
click at [301, 466] on button "See more disease predictions" at bounding box center [487, 452] width 525 height 34
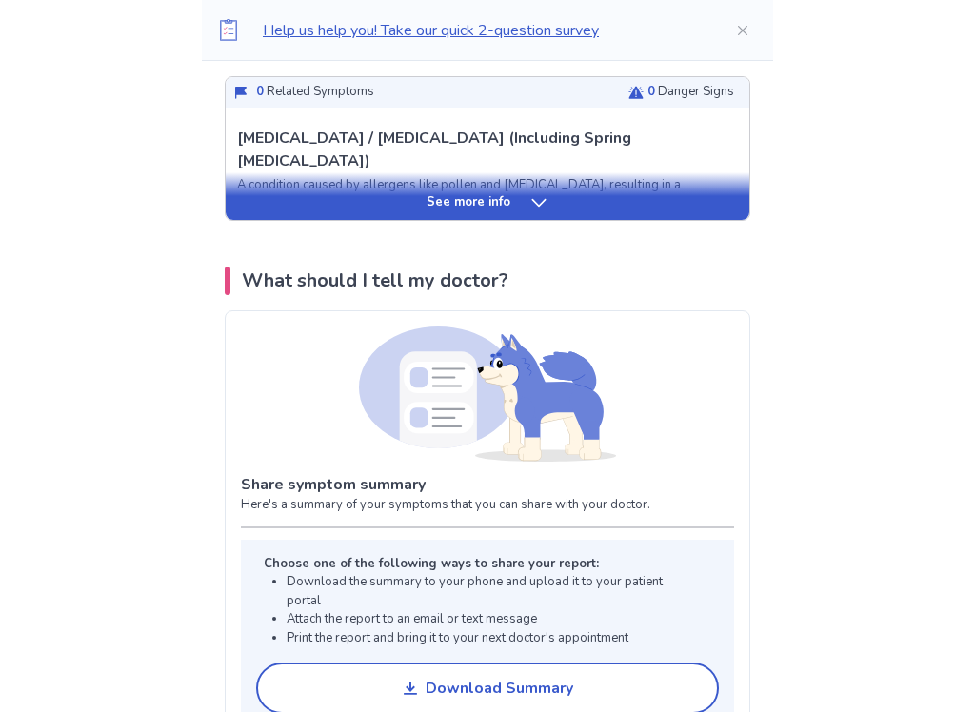
scroll to position [4175, 0]
